Goal: Browse casually: Explore the website without a specific task or goal

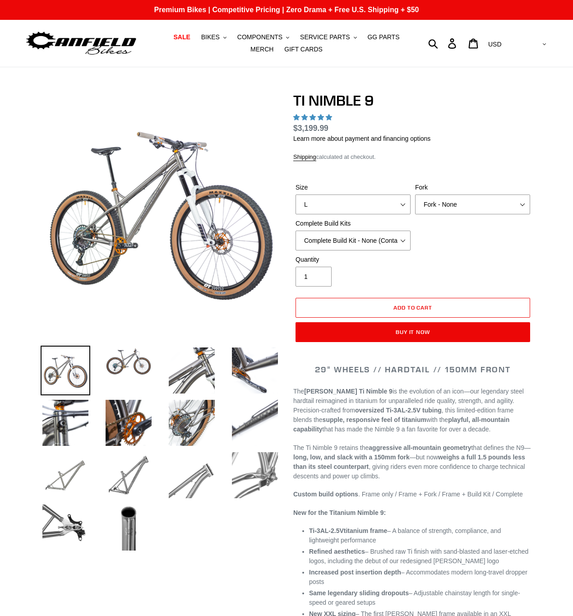
select select "highest-rating"
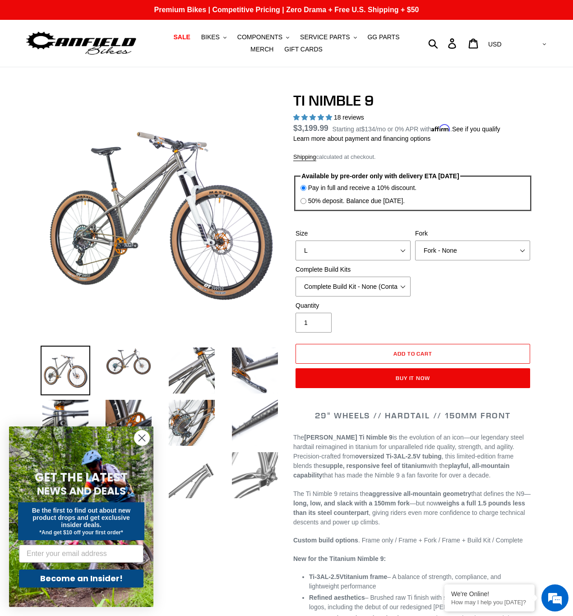
click at [142, 437] on icon "Close dialog" at bounding box center [142, 438] width 6 height 6
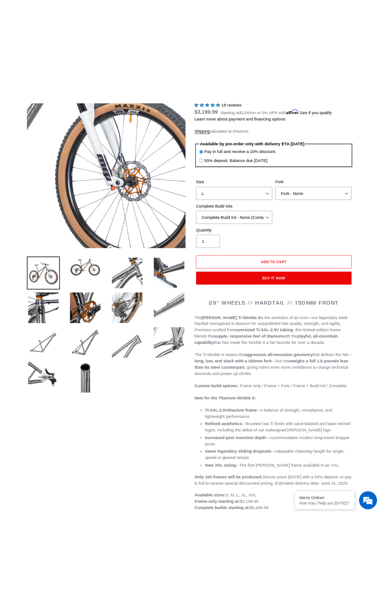
scroll to position [127, 0]
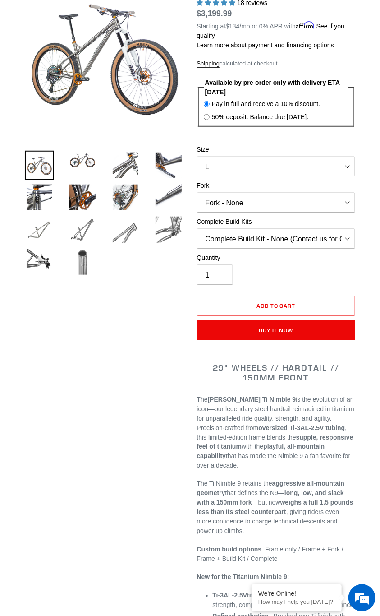
click at [91, 259] on img at bounding box center [82, 261] width 29 height 29
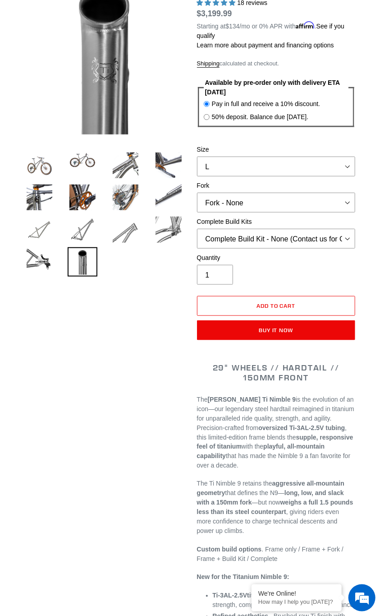
click at [172, 245] on li at bounding box center [161, 232] width 43 height 32
click at [175, 229] on img at bounding box center [168, 229] width 29 height 29
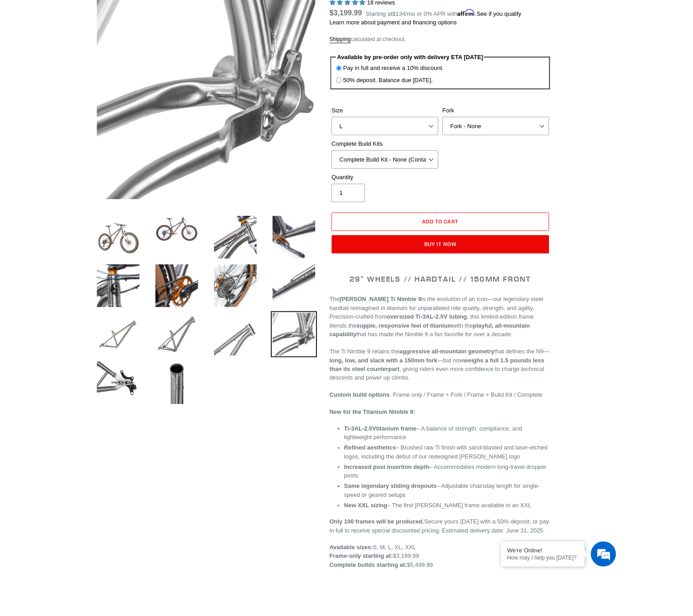
scroll to position [109, 0]
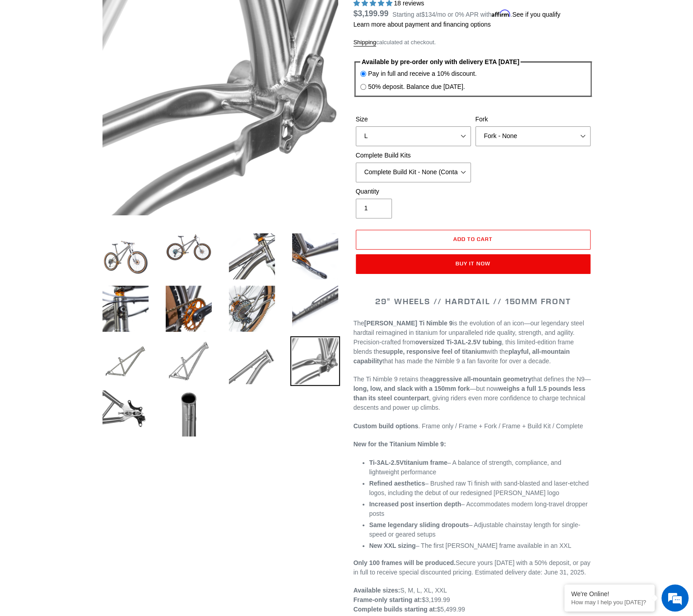
click at [179, 358] on img at bounding box center [189, 361] width 50 height 50
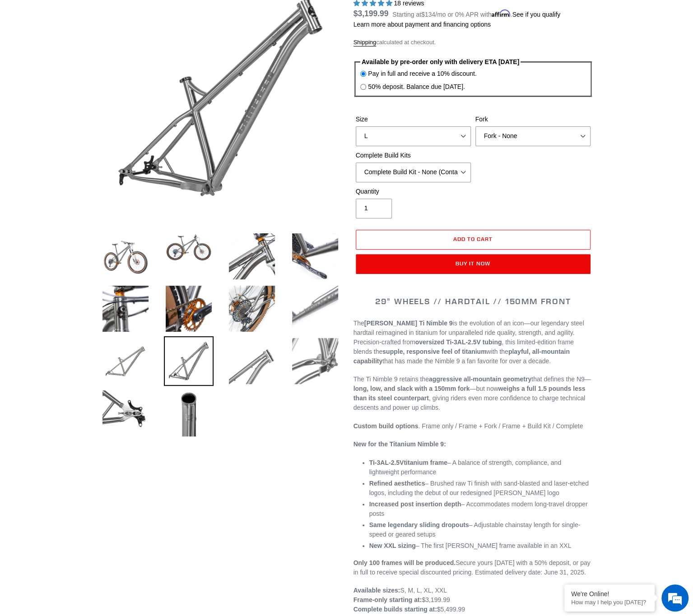
click at [311, 306] on img at bounding box center [315, 309] width 50 height 50
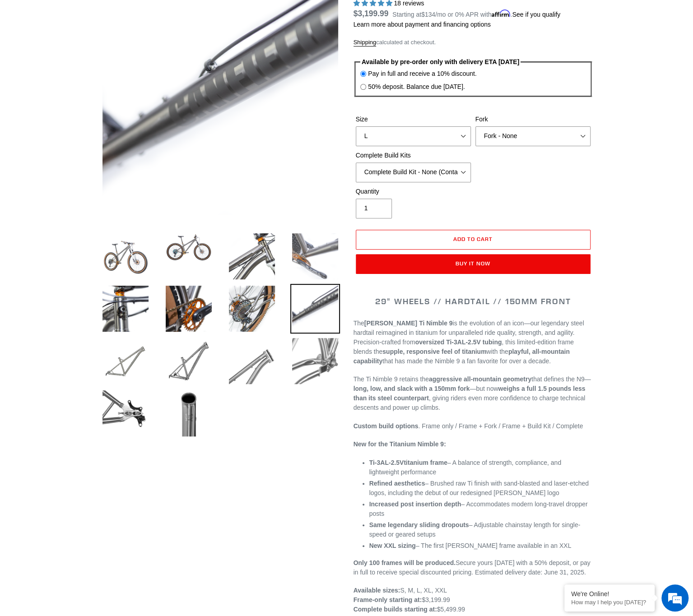
click at [302, 256] on img at bounding box center [315, 257] width 50 height 50
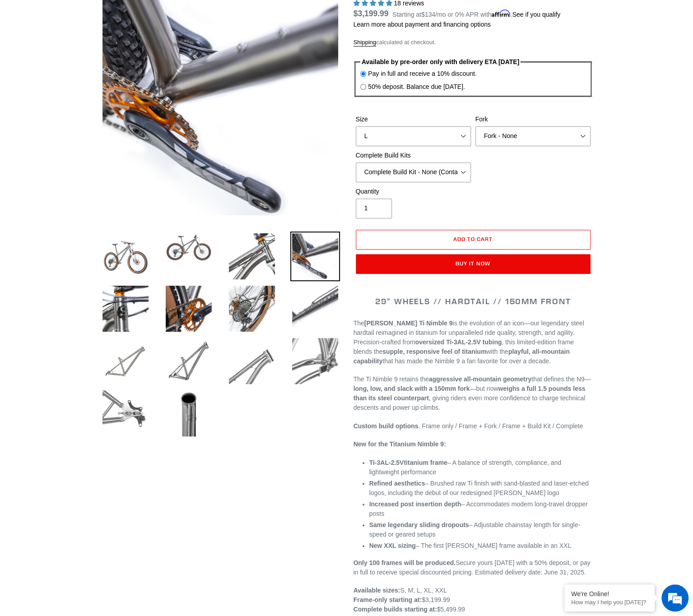
click at [123, 422] on img at bounding box center [126, 414] width 50 height 50
